Goal: Find specific page/section: Find specific page/section

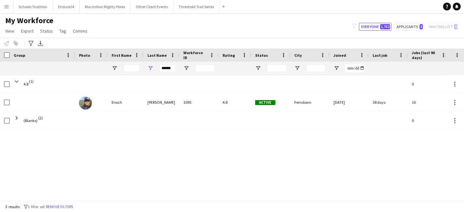
click at [7, 8] on app-icon "Menu" at bounding box center [6, 6] width 5 height 5
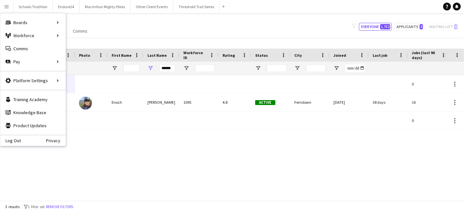
click at [242, 186] on div "4.8 (1) 0 (Blanks) (2) 0 [PERSON_NAME] 1095 4.8 Active Ferndown [DATE] 38 days …" at bounding box center [222, 135] width 444 height 120
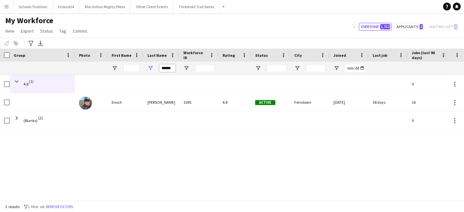
click at [167, 69] on input "******" at bounding box center [167, 68] width 16 height 8
click at [130, 68] on input "First Name Filter Input" at bounding box center [131, 68] width 16 height 8
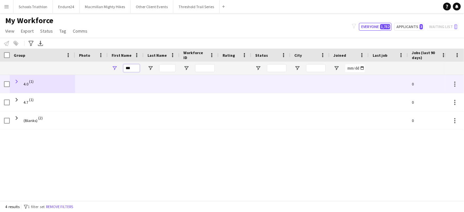
type input "***"
click at [17, 80] on span at bounding box center [17, 82] width 6 height 6
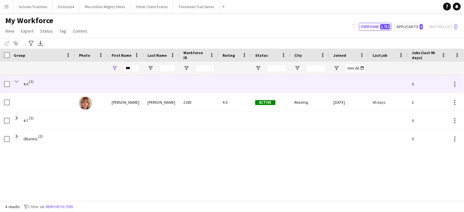
click at [17, 81] on span at bounding box center [17, 82] width 6 height 6
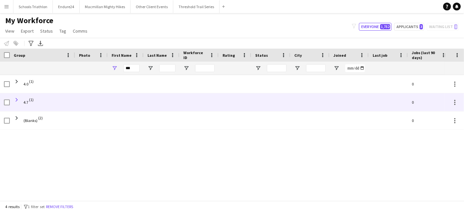
click at [18, 100] on span at bounding box center [17, 100] width 6 height 6
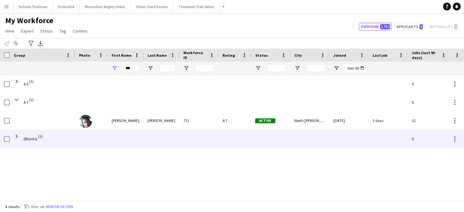
click at [142, 130] on div at bounding box center [126, 139] width 36 height 18
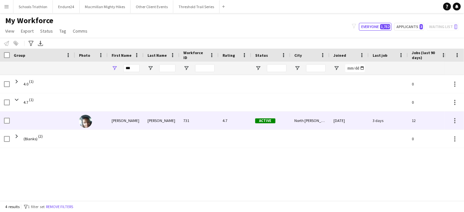
click at [144, 123] on div "[PERSON_NAME]" at bounding box center [162, 121] width 36 height 18
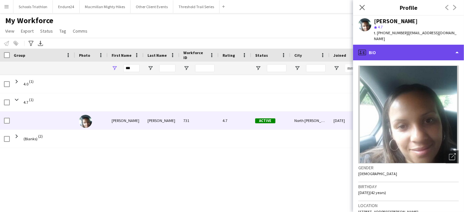
click at [403, 45] on div "profile Bio" at bounding box center [408, 53] width 111 height 16
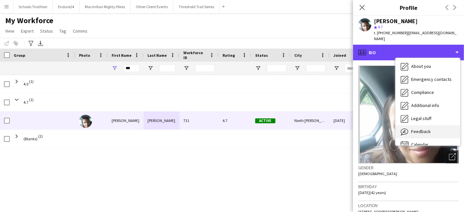
scroll to position [35, 0]
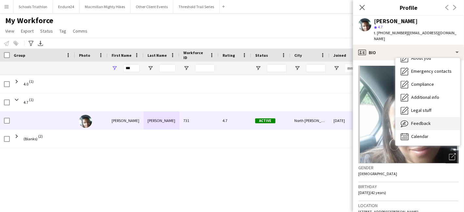
click at [426, 123] on div "Feedback Feedback" at bounding box center [427, 123] width 65 height 13
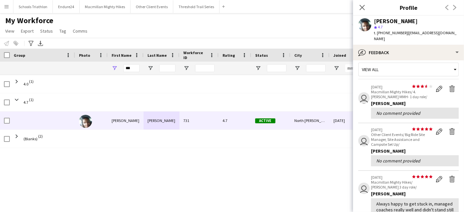
scroll to position [0, 0]
